Goal: Task Accomplishment & Management: Complete application form

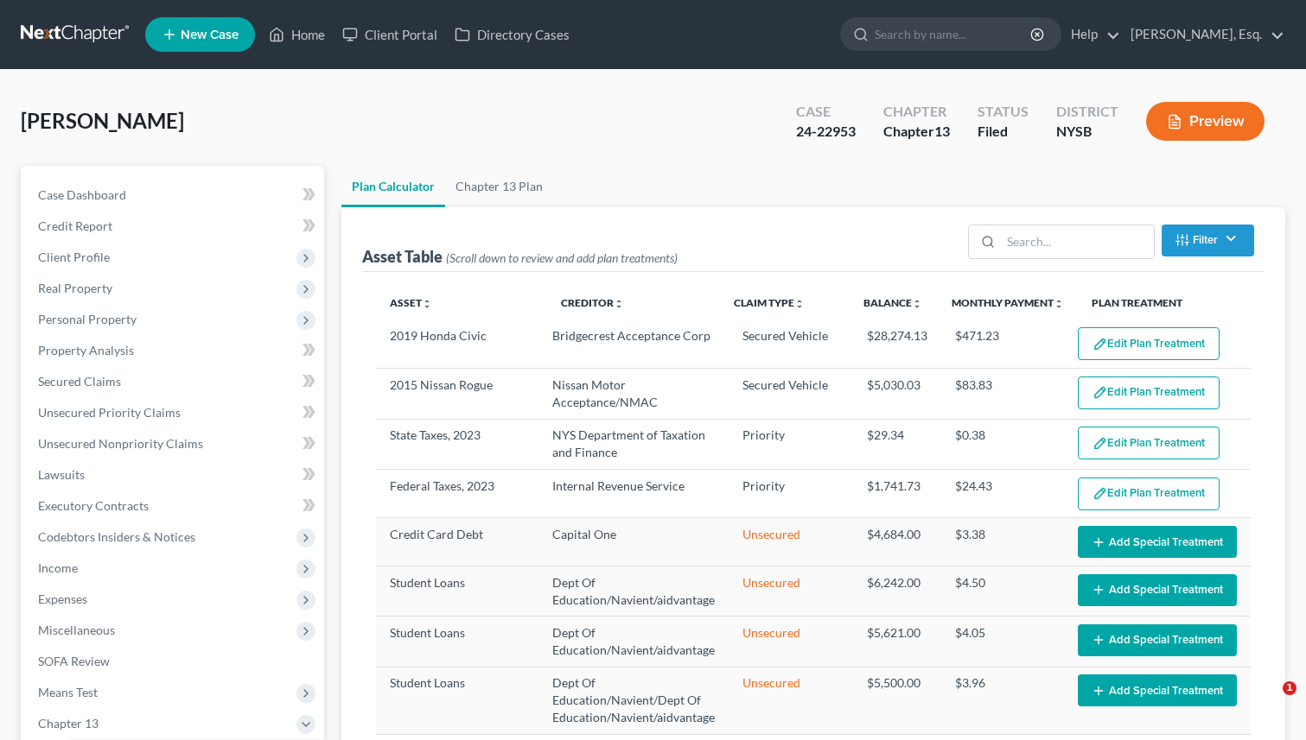
select select "59"
click at [34, 37] on link at bounding box center [76, 34] width 111 height 31
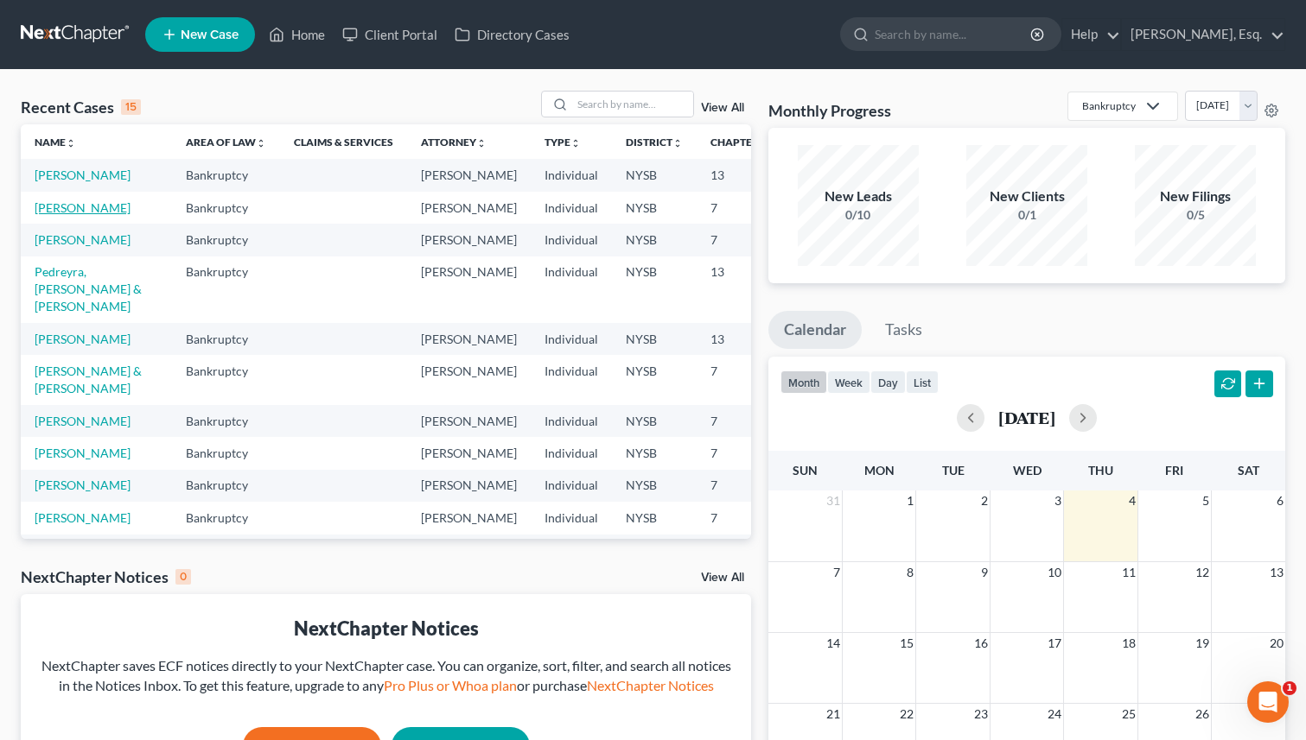
click at [54, 215] on link "[PERSON_NAME]" at bounding box center [83, 207] width 96 height 15
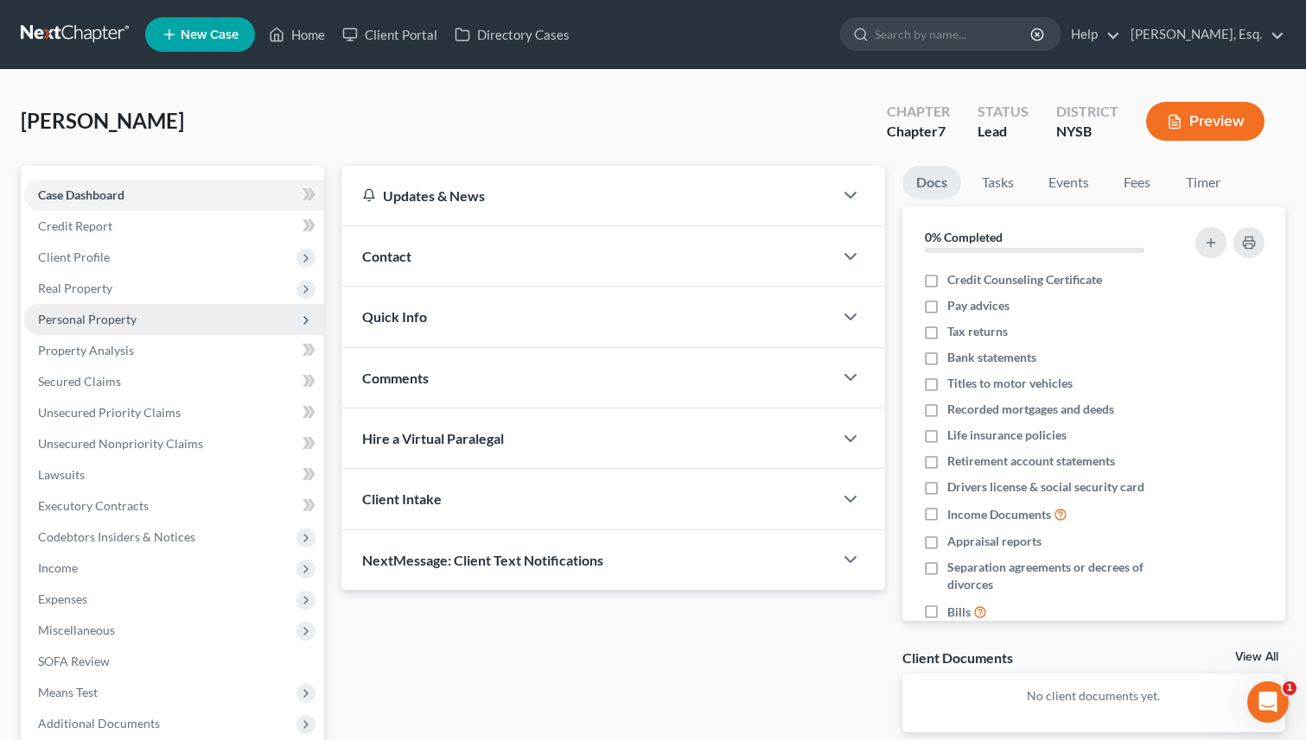
click at [99, 316] on span "Personal Property" at bounding box center [87, 319] width 99 height 15
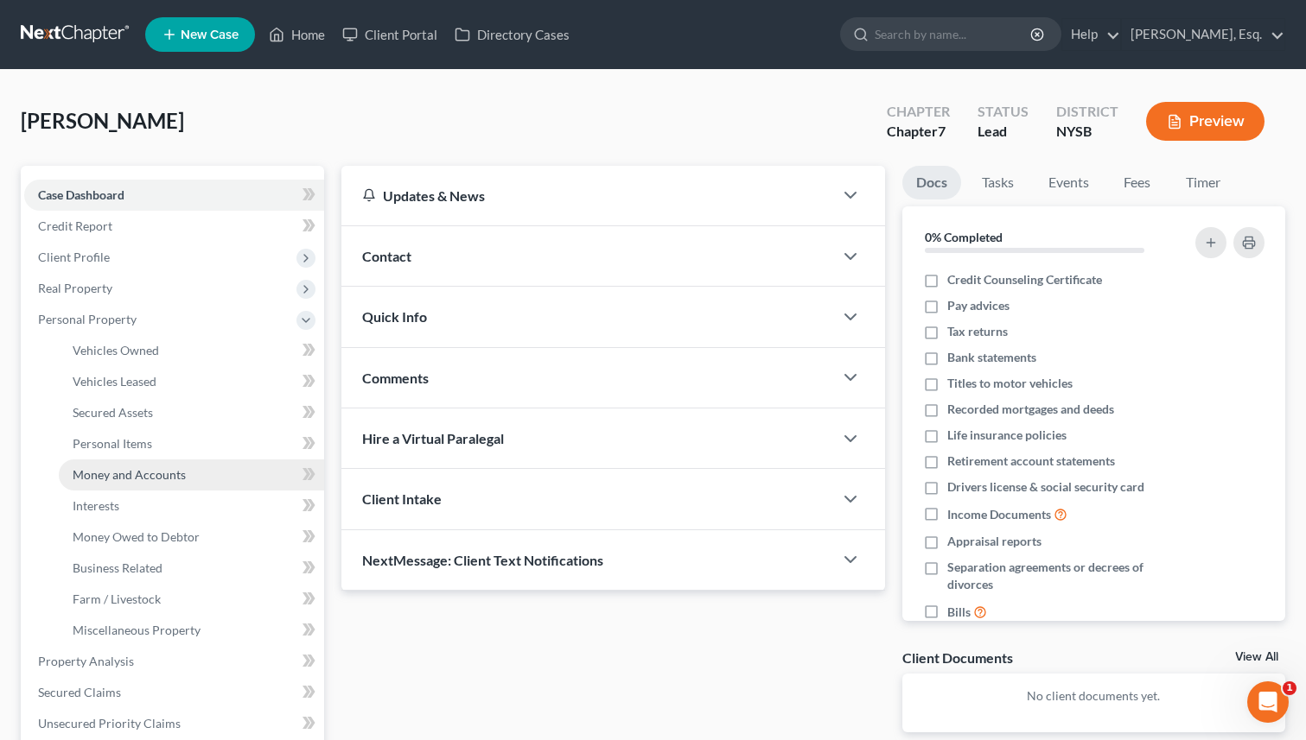
click at [143, 478] on span "Money and Accounts" at bounding box center [129, 474] width 113 height 15
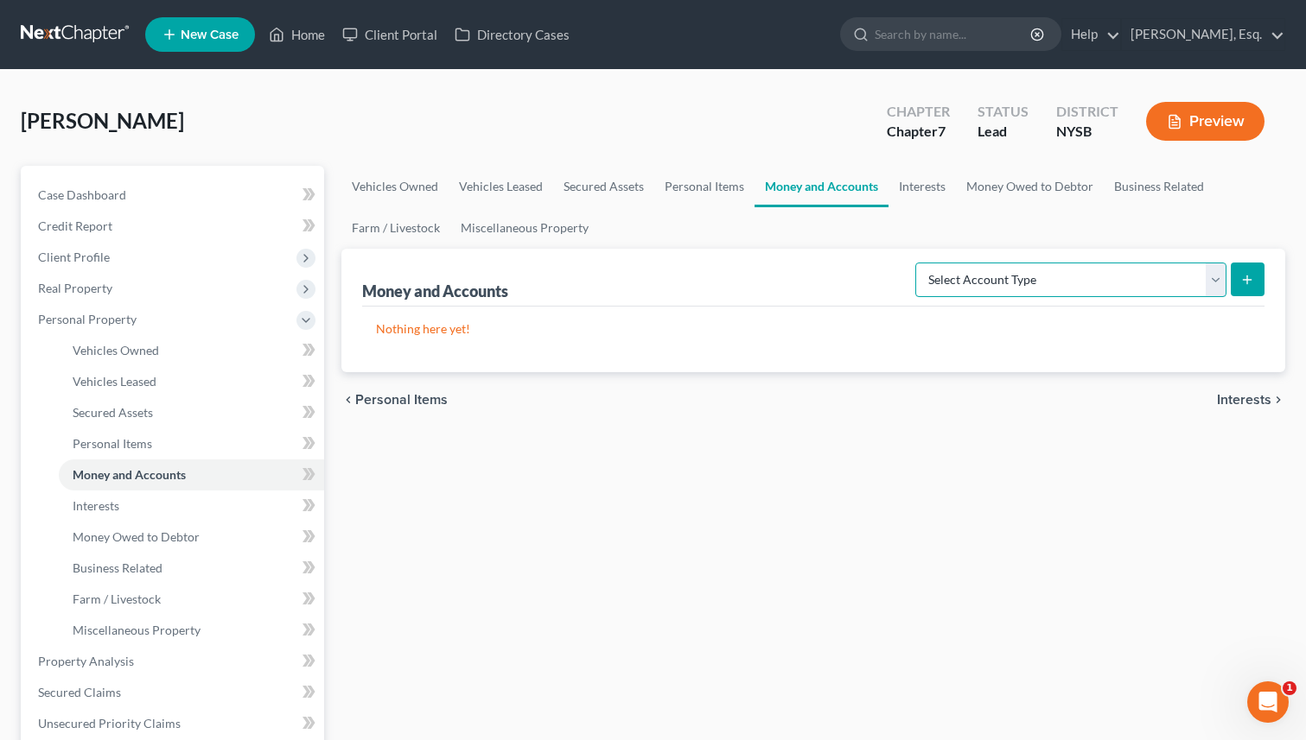
click at [1119, 273] on select "Select Account Type Brokerage Cash on Hand Certificates of Deposit Checking Acc…" at bounding box center [1070, 280] width 311 height 35
select select "checking"
click at [918, 263] on select "Select Account Type Brokerage Cash on Hand Certificates of Deposit Checking Acc…" at bounding box center [1070, 280] width 311 height 35
click at [1237, 284] on button "submit" at bounding box center [1247, 280] width 34 height 34
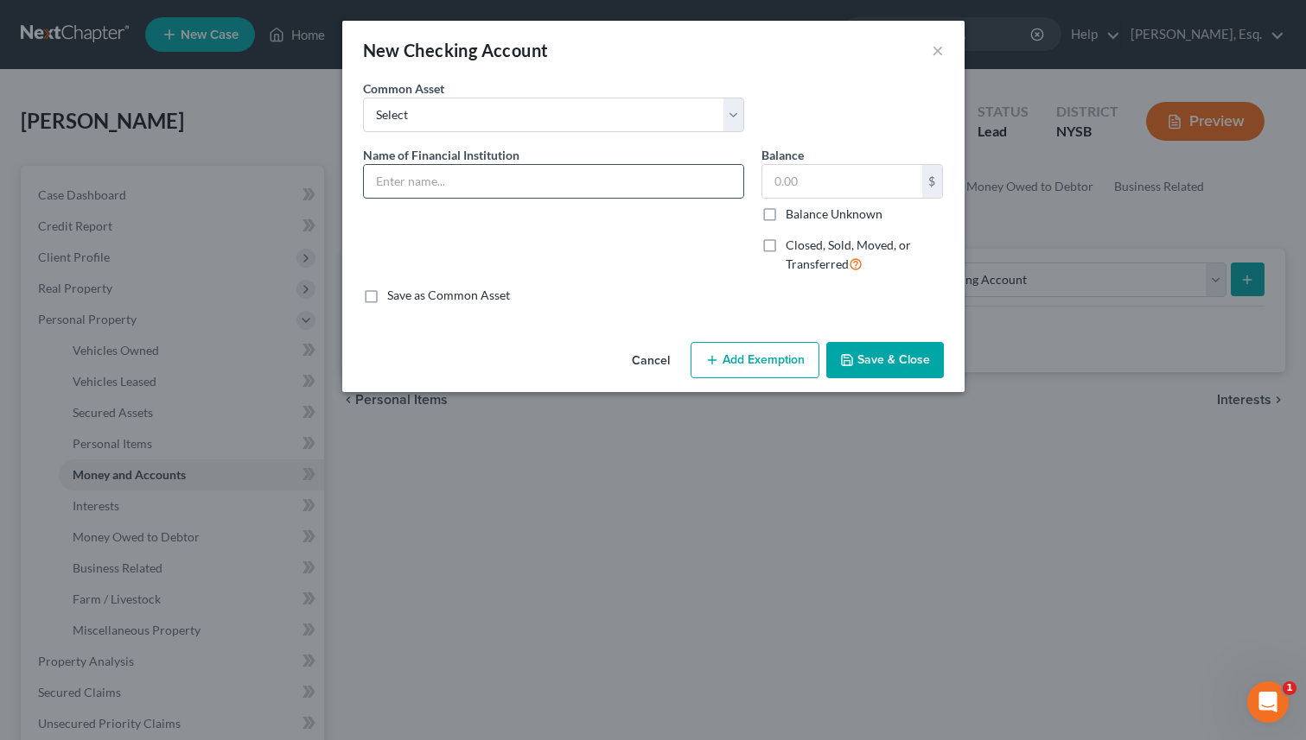
click at [471, 167] on input "text" at bounding box center [553, 181] width 379 height 33
type input "[PERSON_NAME] Fargo"
click at [753, 367] on button "Add Exemption" at bounding box center [754, 360] width 129 height 36
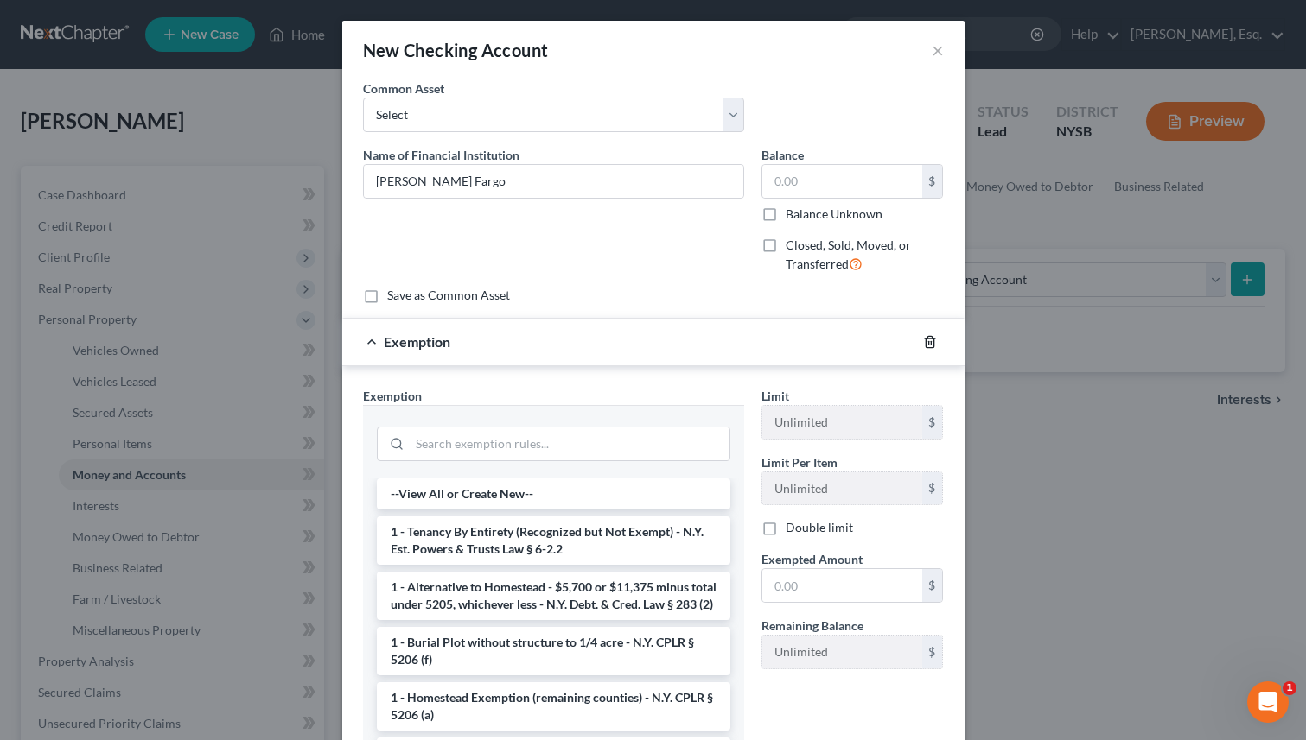
click at [935, 337] on icon "button" at bounding box center [930, 342] width 14 height 14
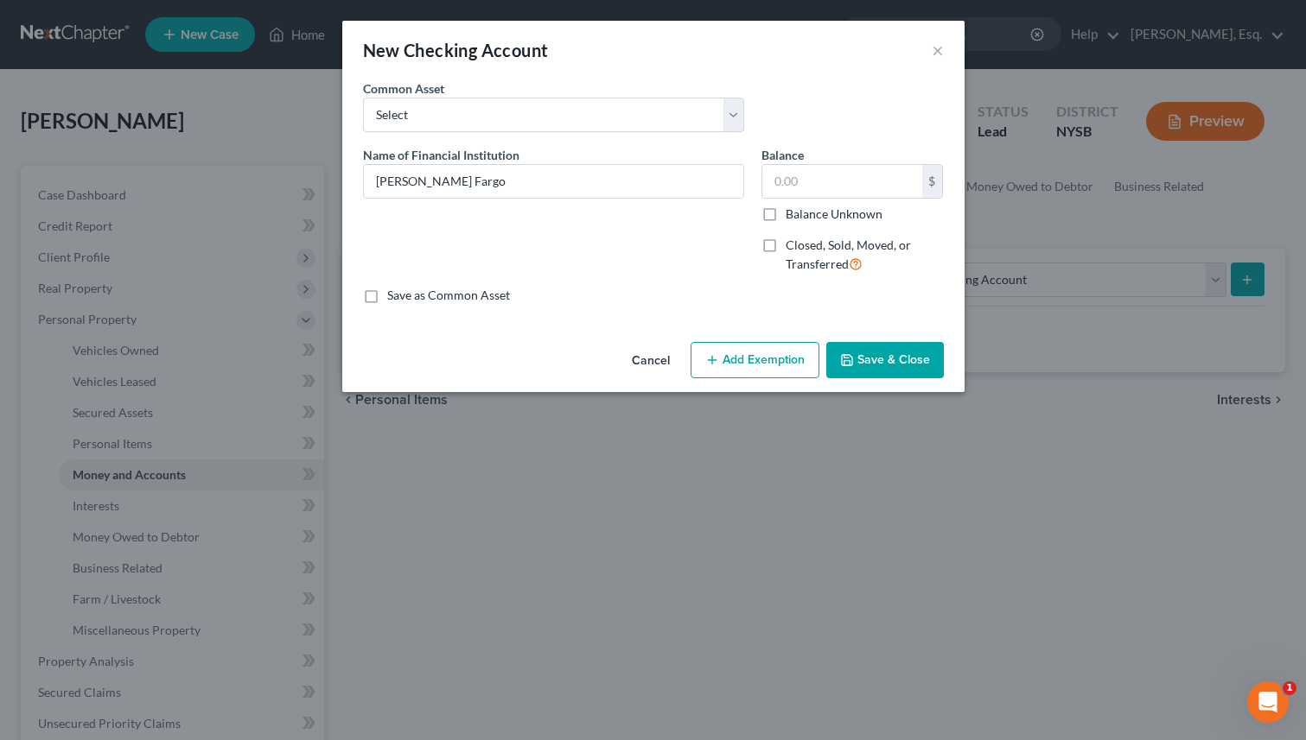
click at [898, 363] on button "Save & Close" at bounding box center [885, 360] width 118 height 36
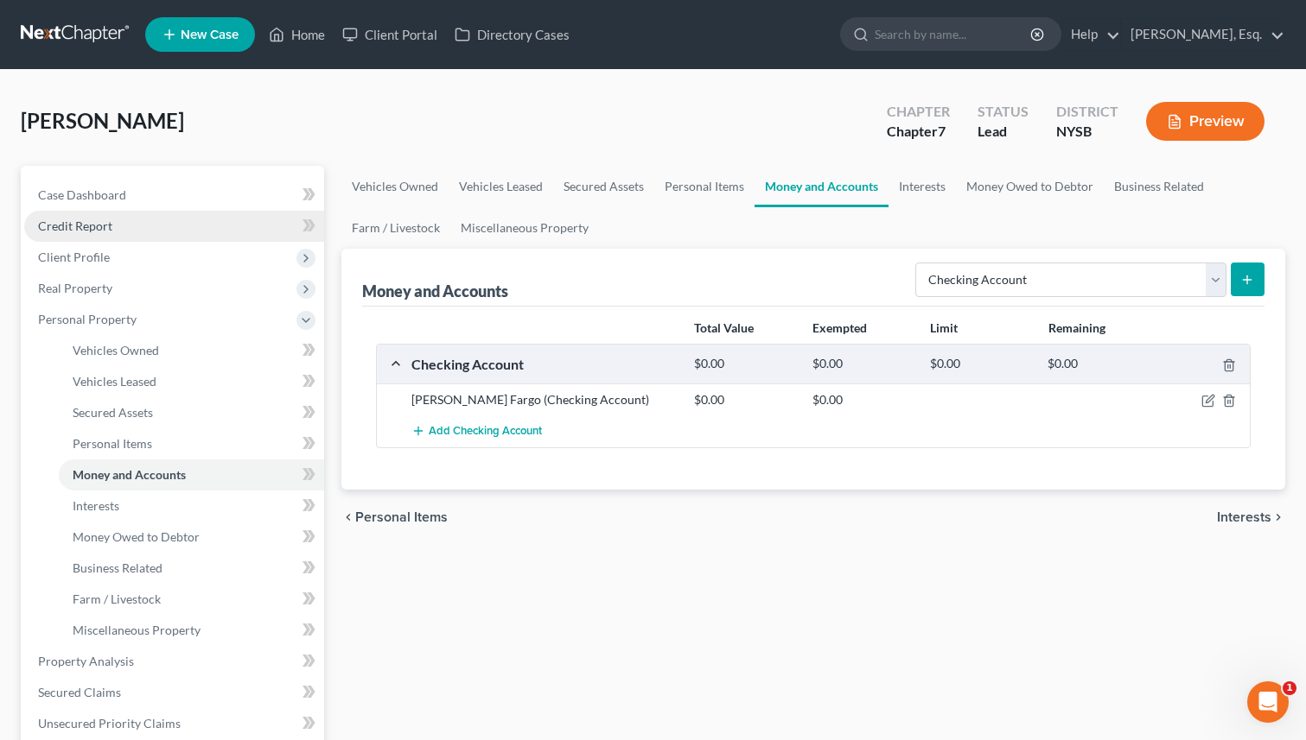
click at [130, 224] on link "Credit Report" at bounding box center [174, 226] width 300 height 31
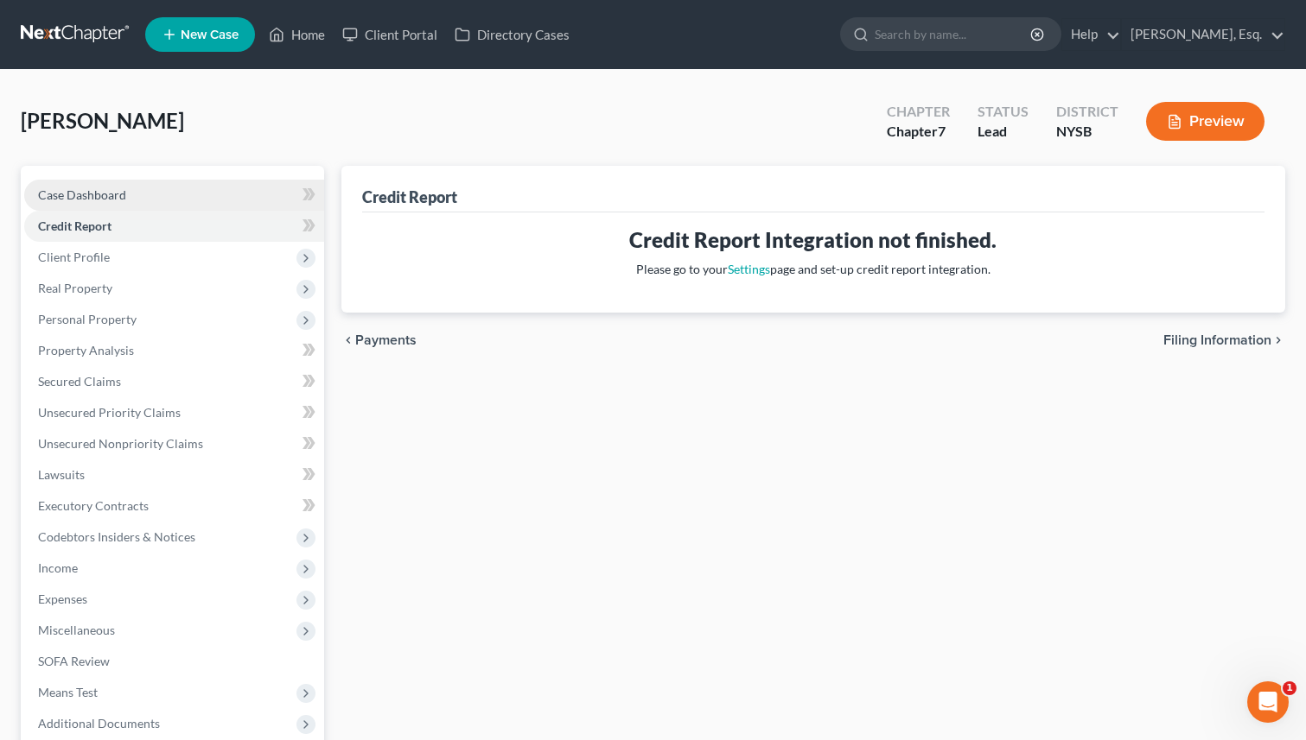
click at [140, 191] on link "Case Dashboard" at bounding box center [174, 195] width 300 height 31
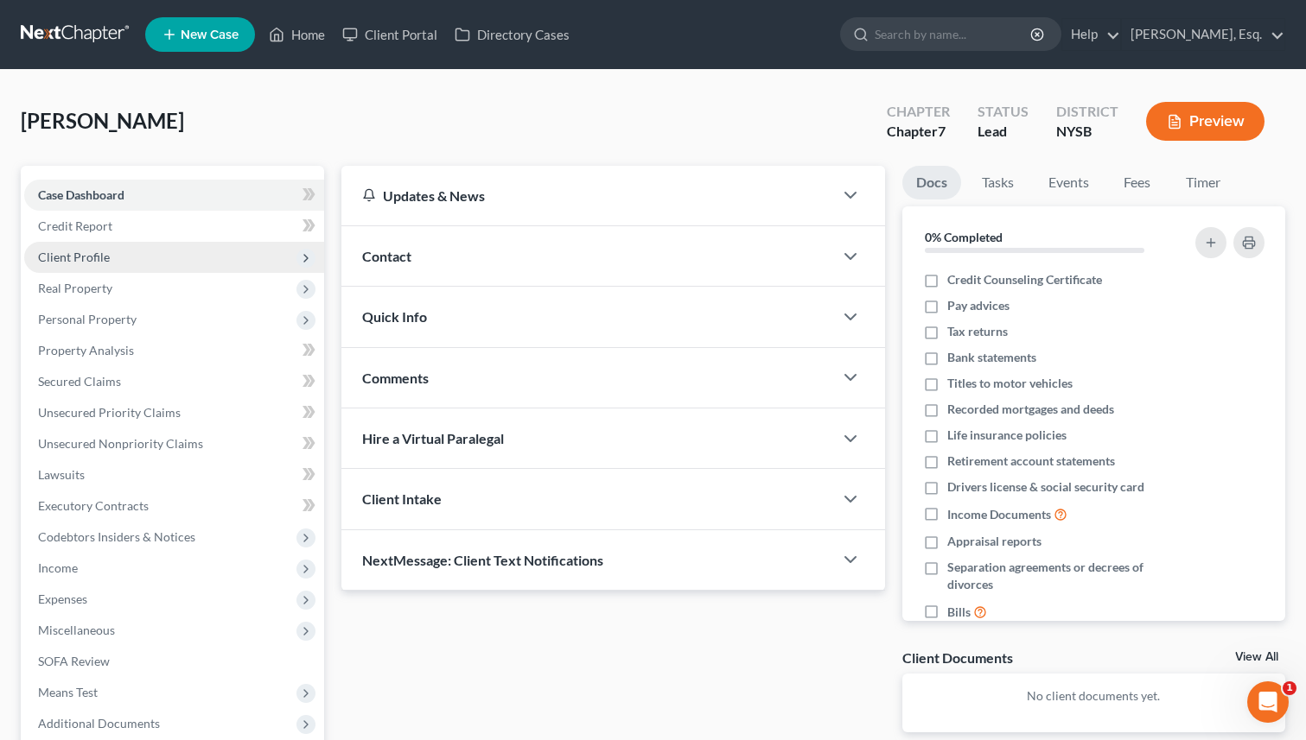
click at [112, 257] on span "Client Profile" at bounding box center [174, 257] width 300 height 31
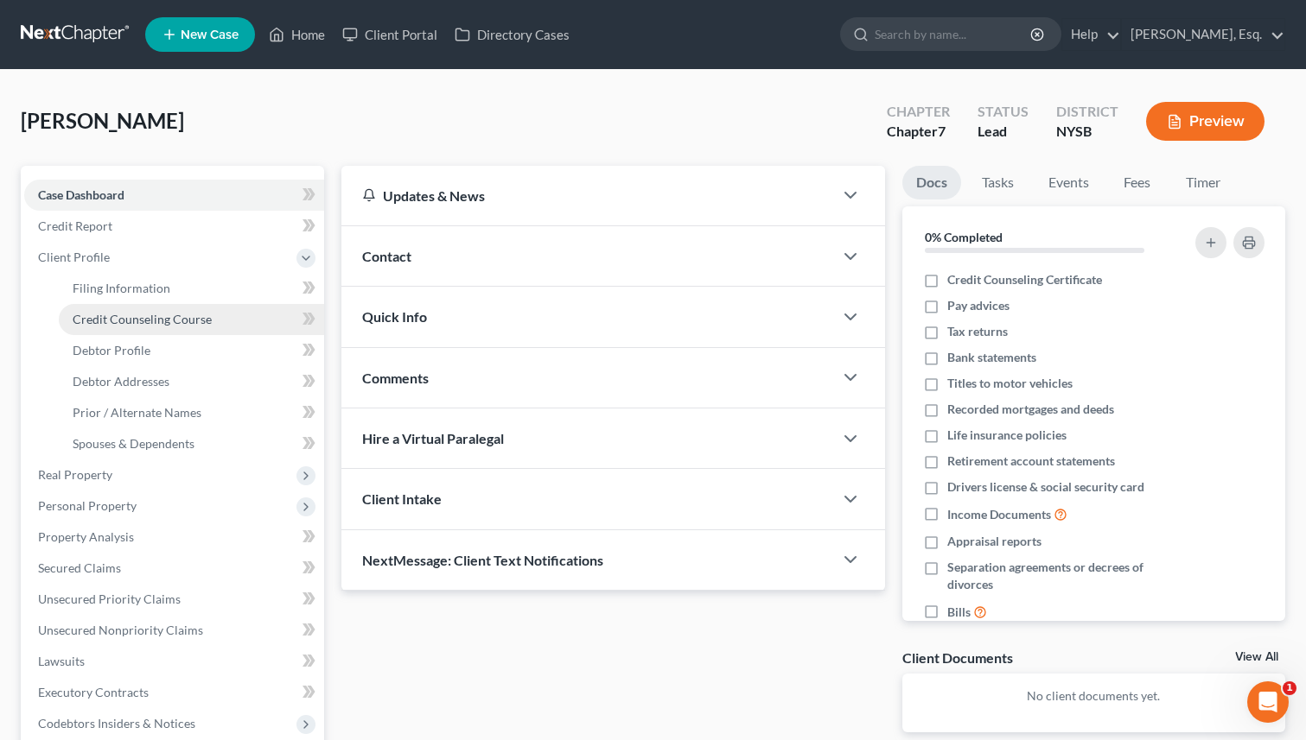
click at [113, 316] on span "Credit Counseling Course" at bounding box center [142, 319] width 139 height 15
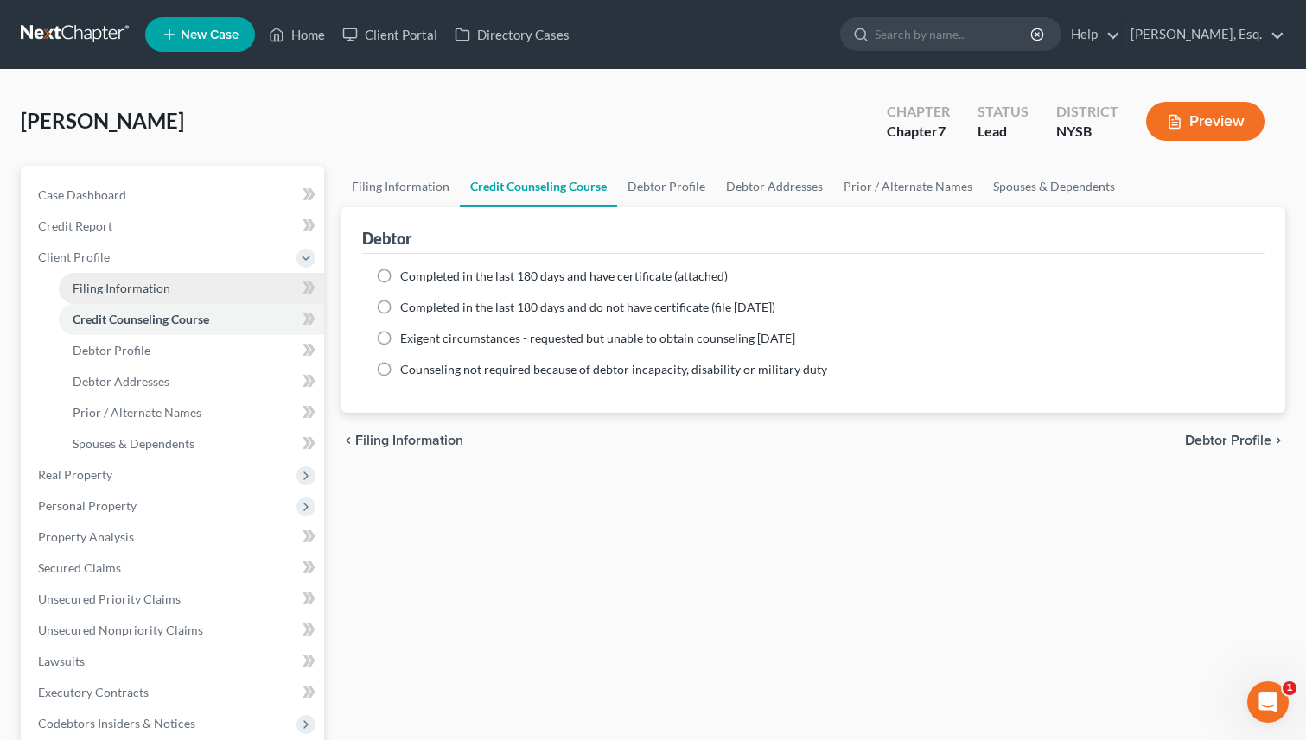
click at [124, 286] on span "Filing Information" at bounding box center [122, 288] width 98 height 15
select select "1"
select select "0"
select select "35"
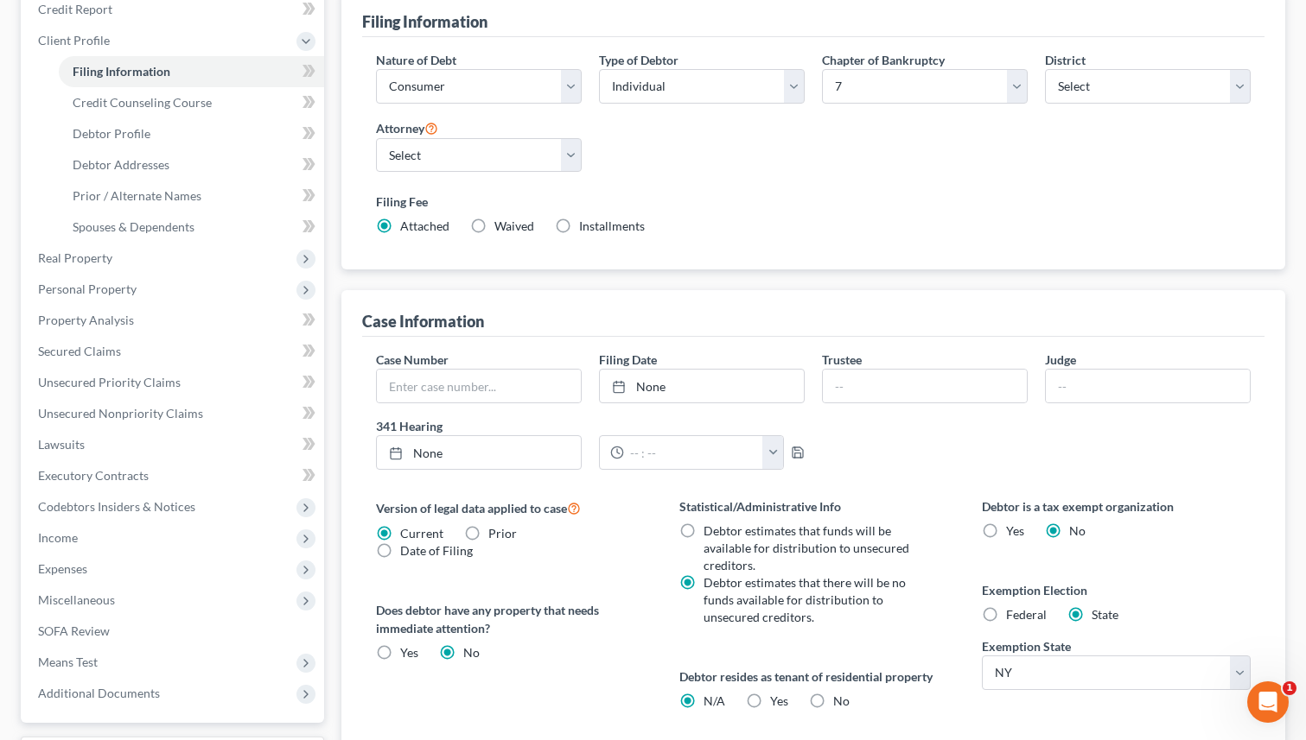
scroll to position [449, 0]
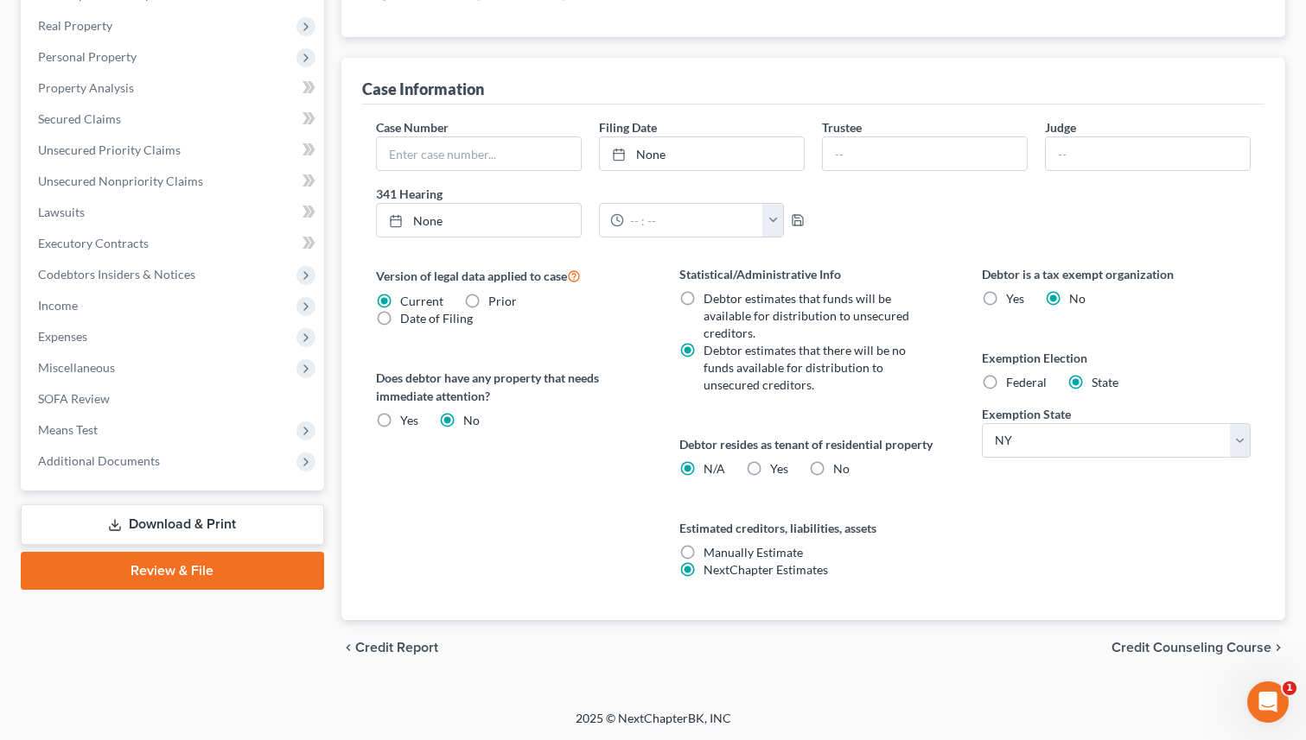
click at [1019, 386] on span "Federal" at bounding box center [1026, 382] width 41 height 15
click at [1019, 385] on input "Federal" at bounding box center [1018, 379] width 11 height 11
radio input "true"
radio input "false"
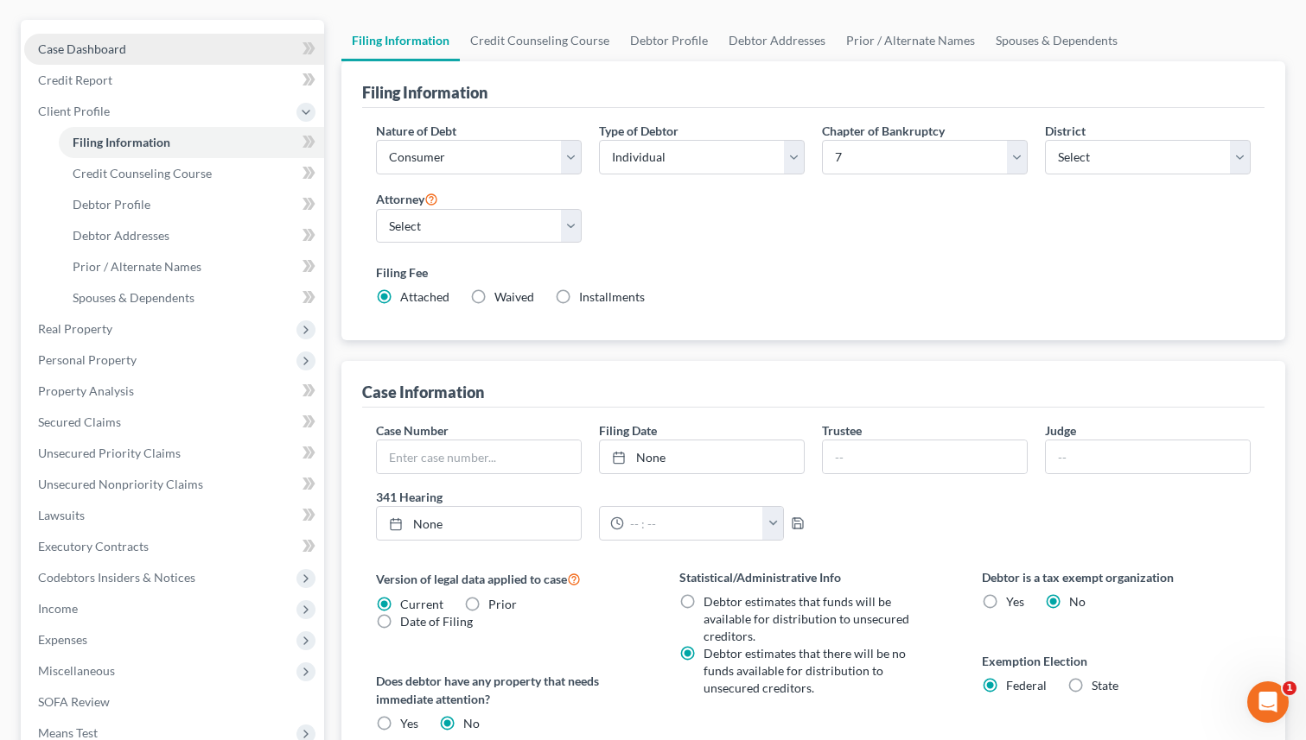
scroll to position [149, 0]
